Goal: Information Seeking & Learning: Learn about a topic

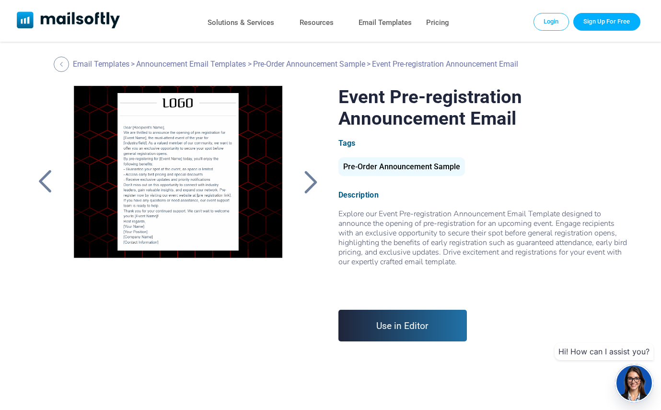
click at [308, 177] on div at bounding box center [311, 181] width 24 height 25
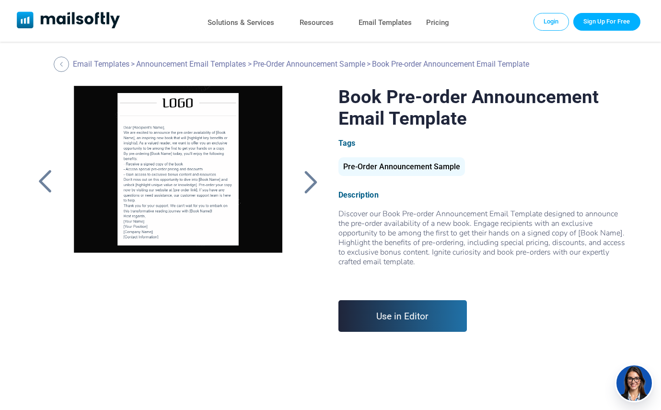
click at [47, 181] on div at bounding box center [45, 181] width 24 height 25
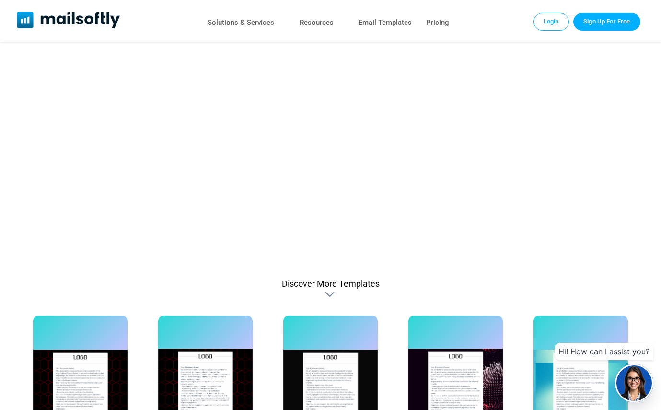
scroll to position [472, 0]
